Goal: Communication & Community: Answer question/provide support

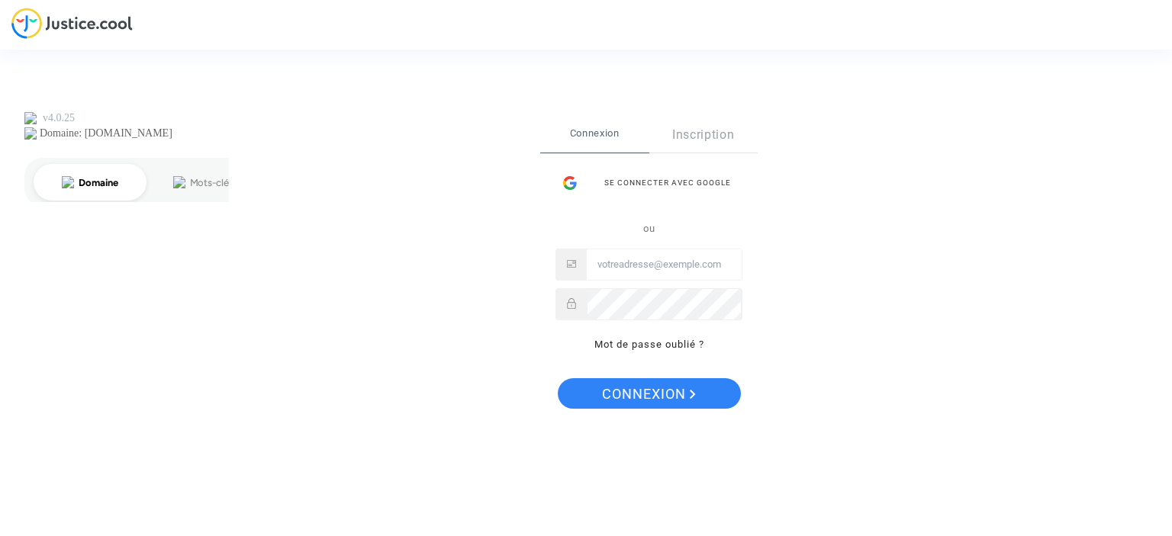
type input "[EMAIL_ADDRESS][DOMAIN_NAME]"
click at [682, 390] on span "Connexion" at bounding box center [649, 394] width 94 height 32
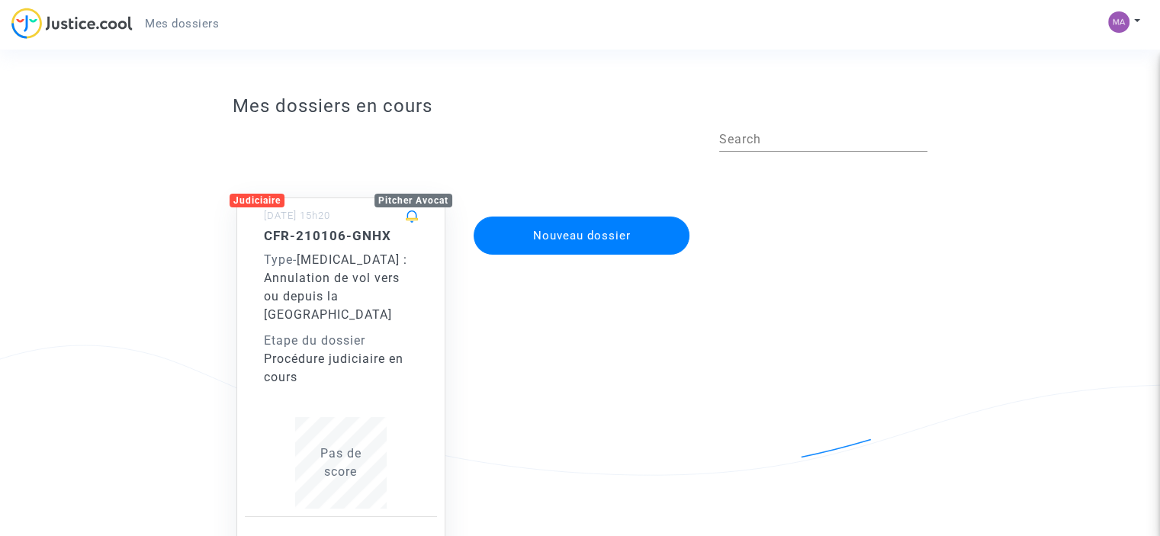
scroll to position [127, 0]
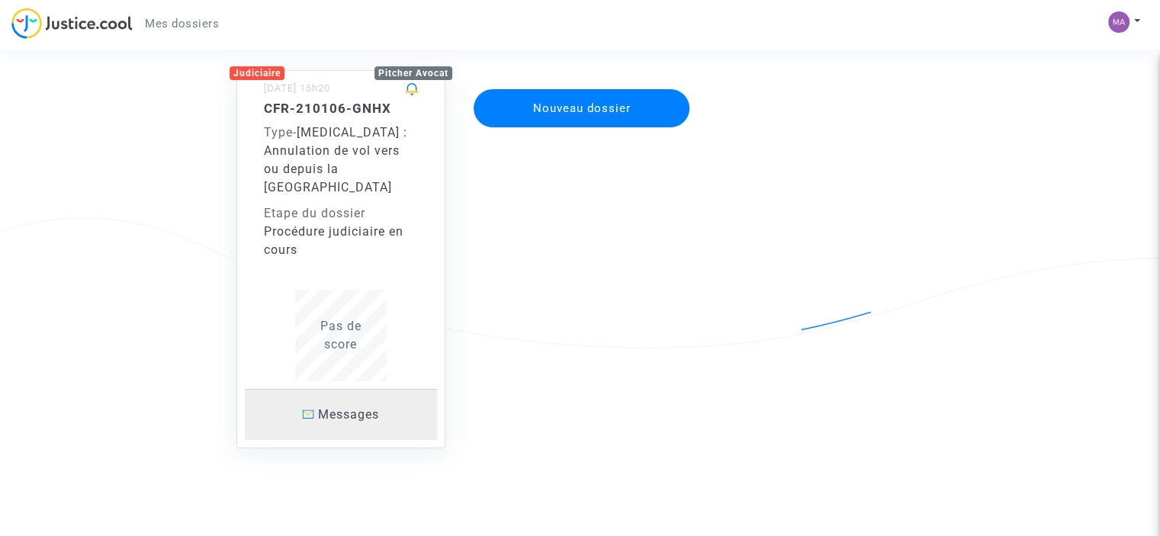
click at [371, 407] on span "Messages" at bounding box center [348, 414] width 61 height 14
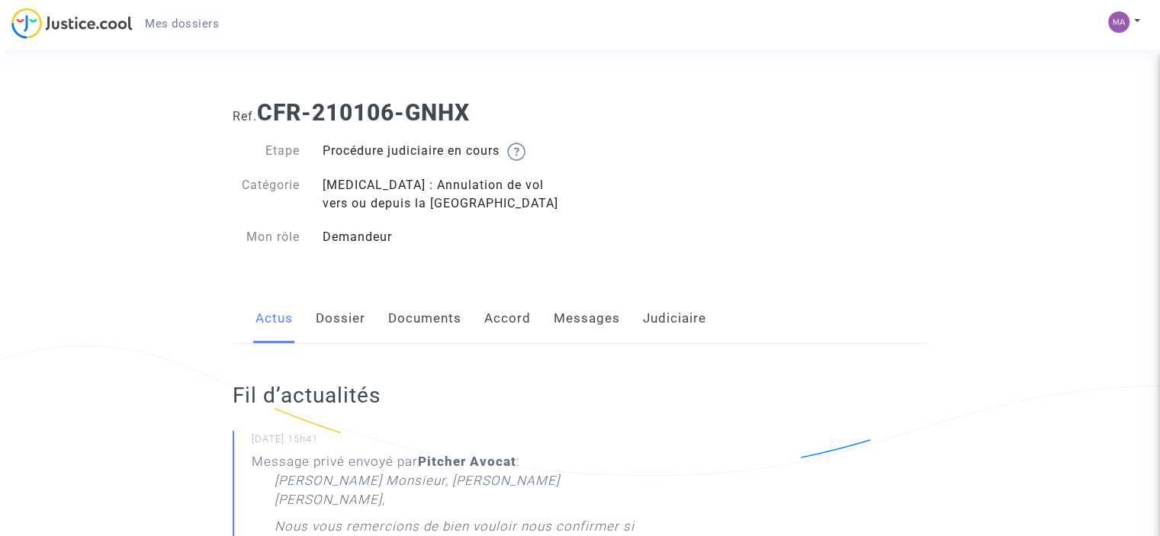
click at [579, 332] on link "Messages" at bounding box center [587, 319] width 66 height 50
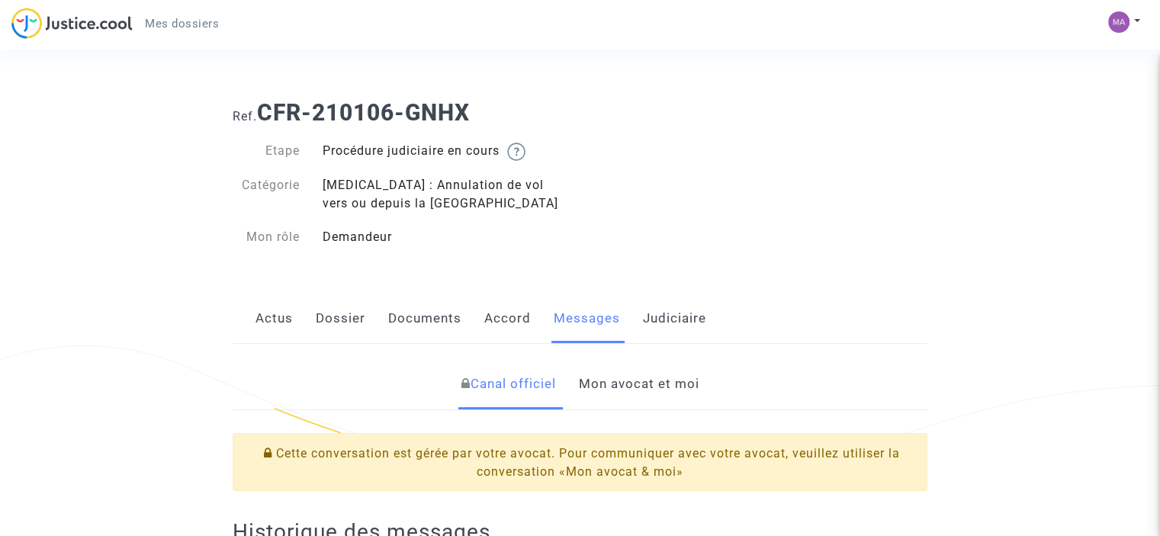
click at [272, 319] on link "Actus" at bounding box center [274, 319] width 37 height 50
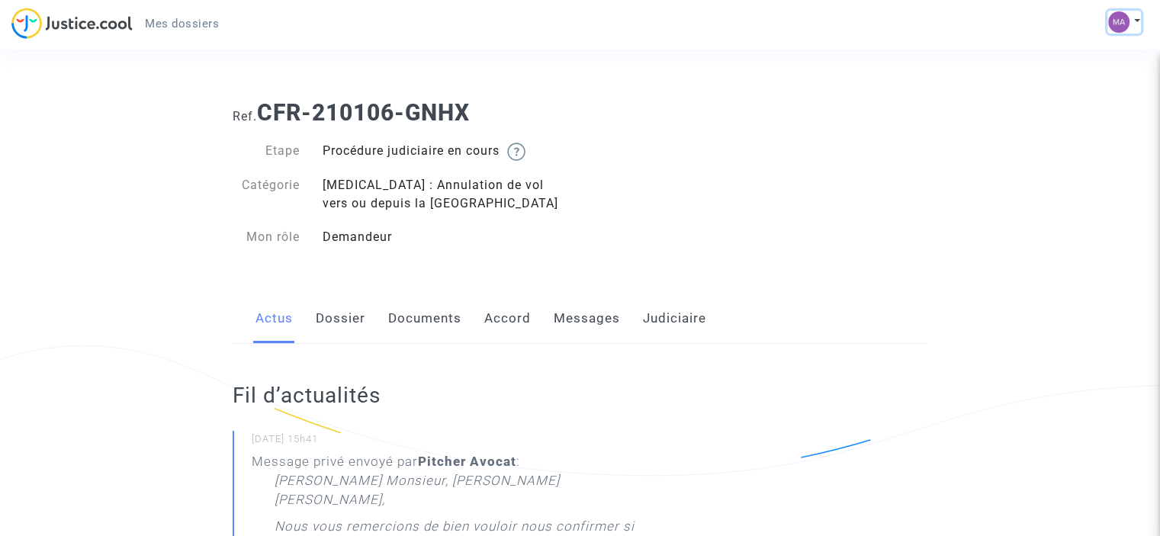
click at [1127, 18] on img at bounding box center [1118, 21] width 21 height 21
click at [549, 383] on h2 "Fil d’actualités" at bounding box center [441, 395] width 417 height 27
click at [574, 315] on link "Messages" at bounding box center [587, 319] width 66 height 50
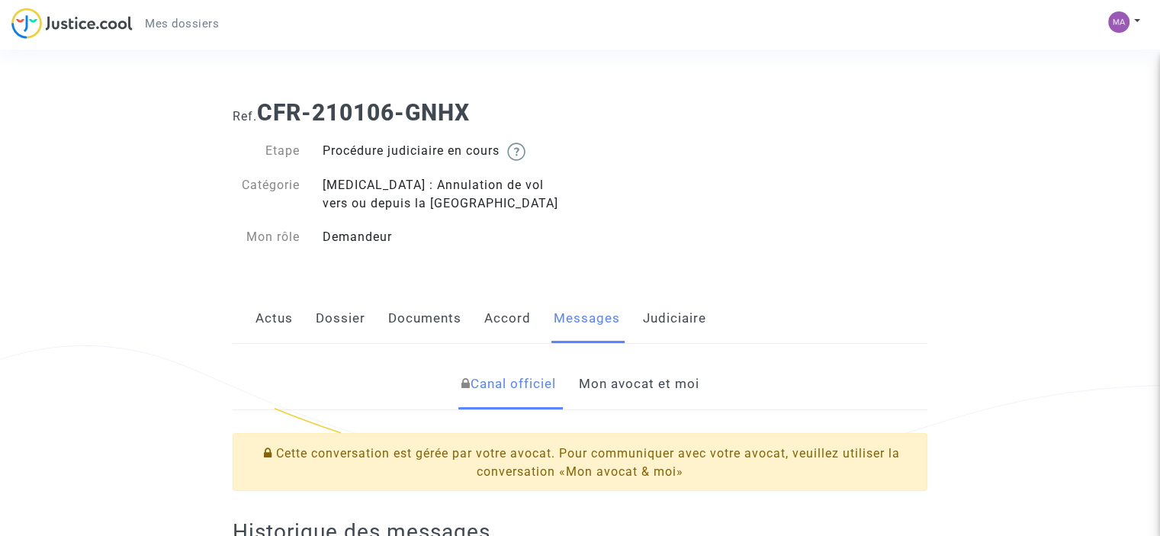
scroll to position [223, 0]
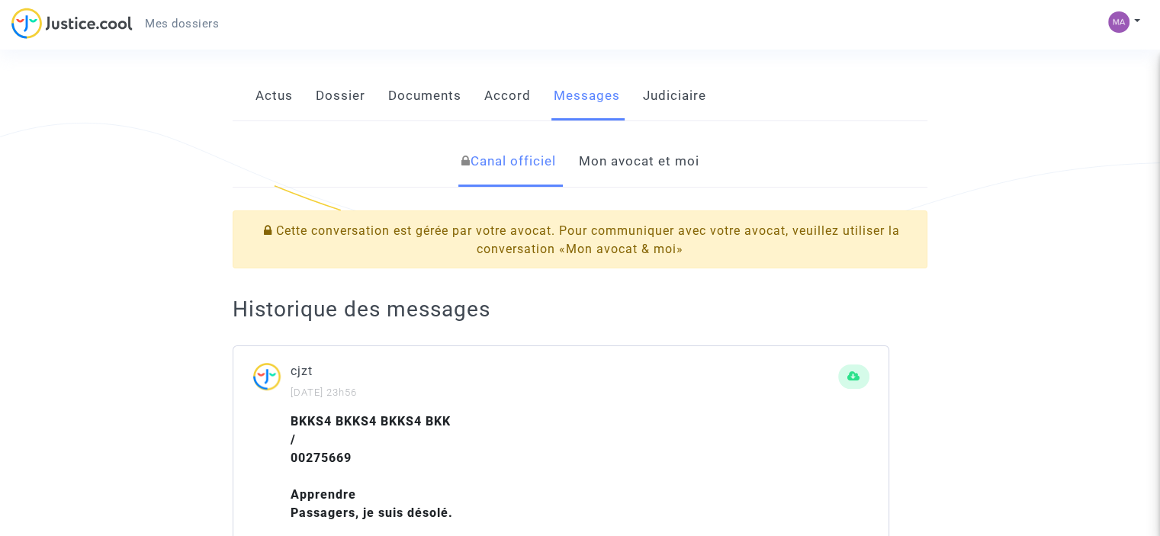
click at [690, 166] on link "Mon avocat et moi" at bounding box center [638, 162] width 121 height 50
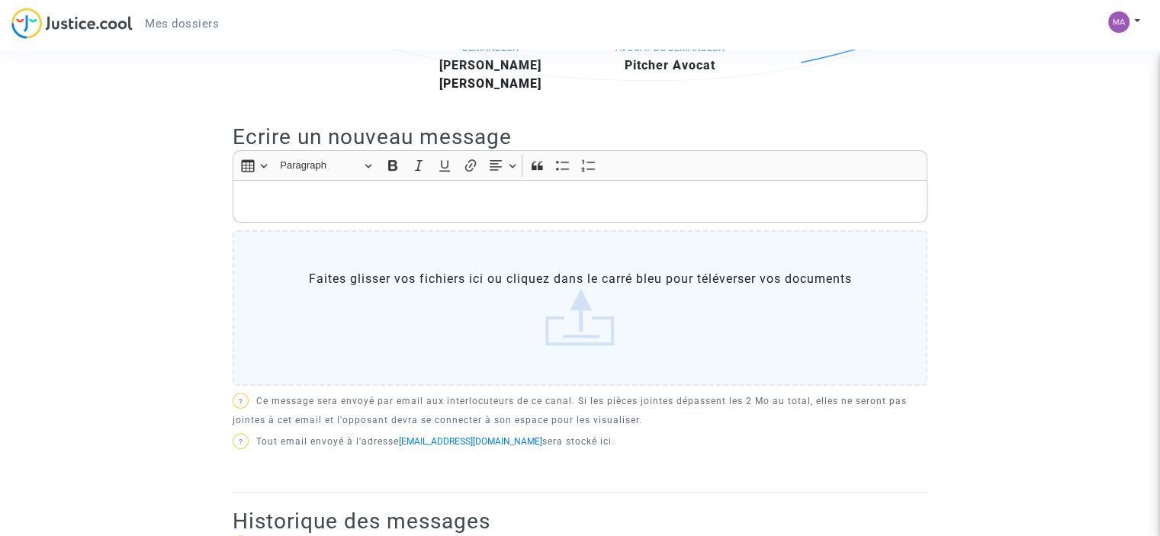
scroll to position [401, 0]
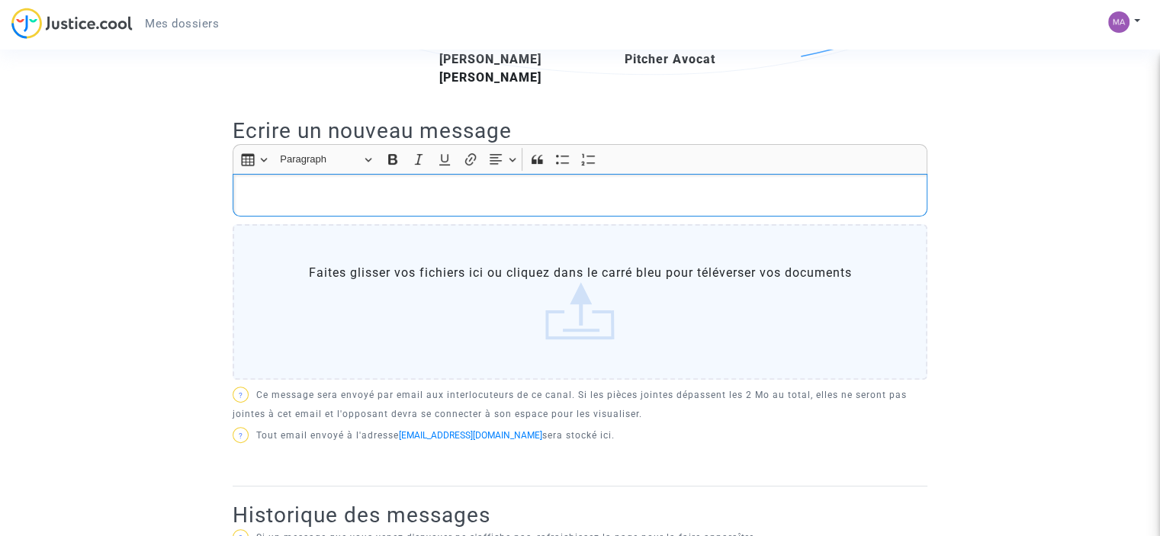
click at [396, 200] on p "Rich Text Editor, main" at bounding box center [580, 195] width 679 height 19
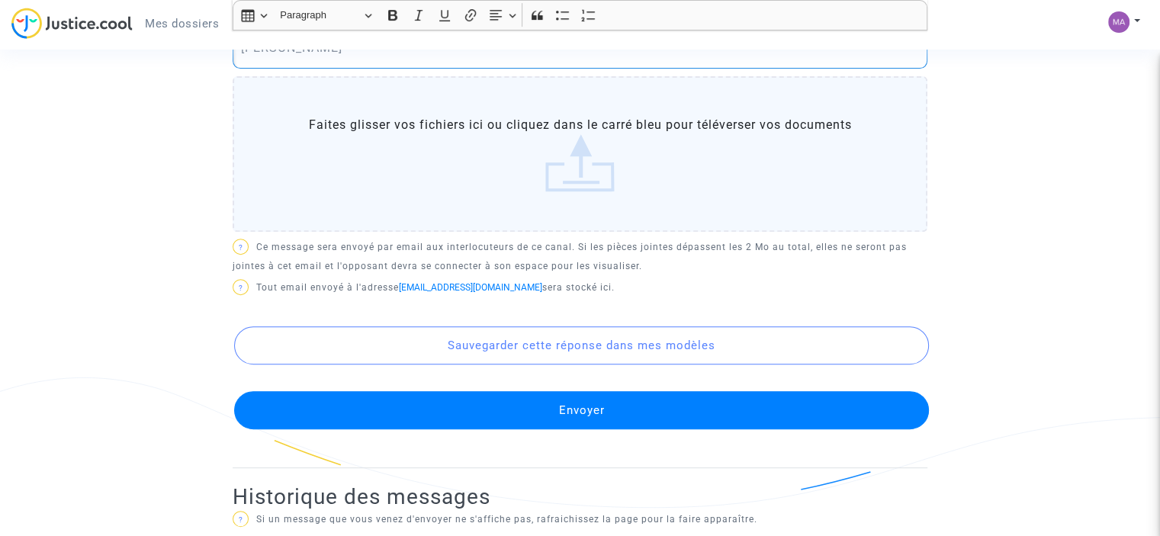
scroll to position [615, 0]
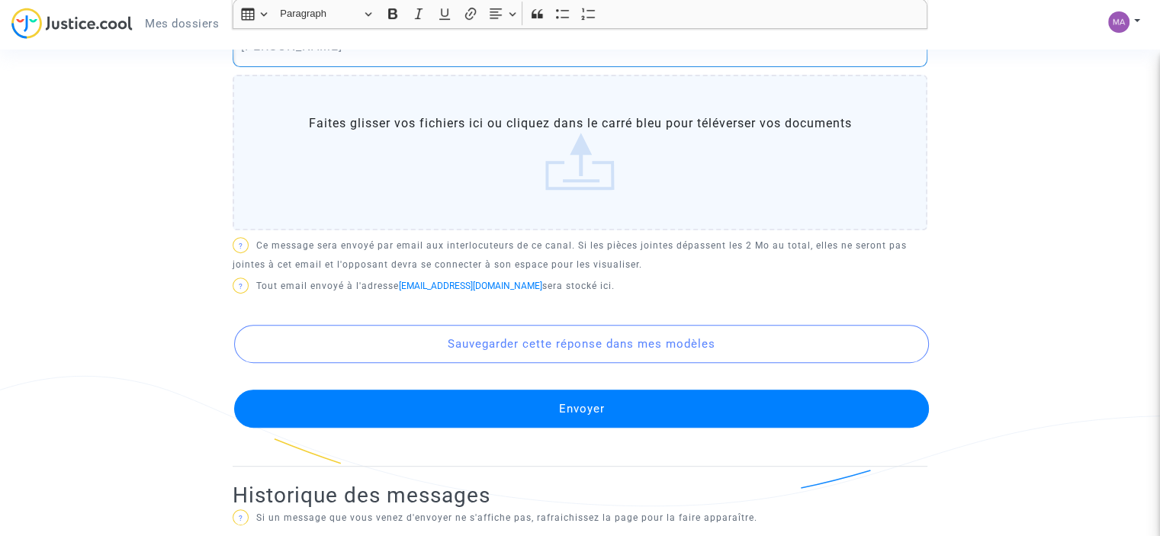
click at [488, 402] on button "Envoyer" at bounding box center [581, 409] width 695 height 38
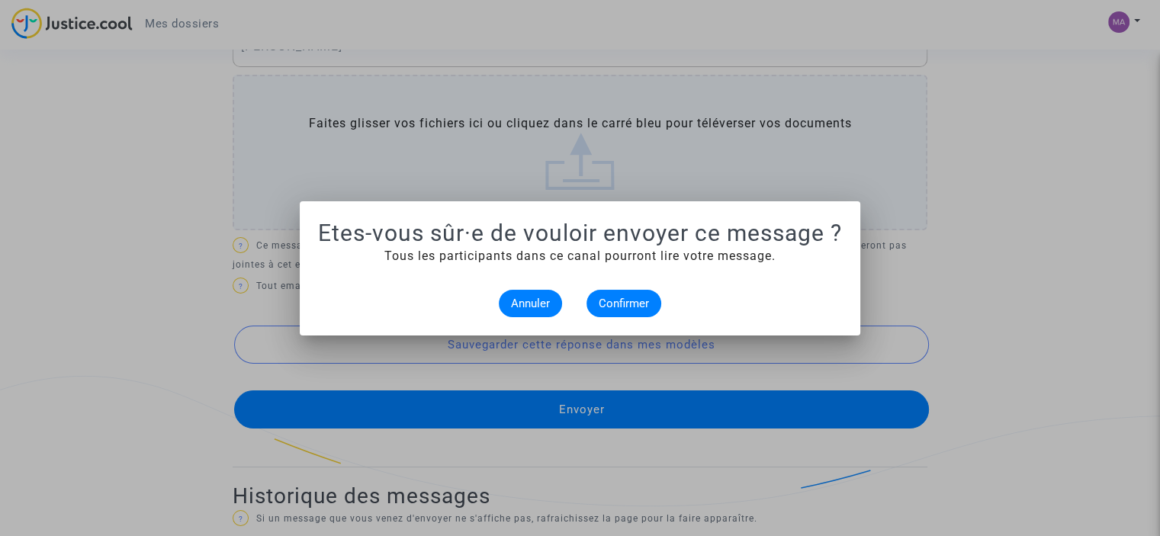
scroll to position [0, 0]
click at [642, 298] on span "Confirmer" at bounding box center [624, 304] width 50 height 14
